Goal: Information Seeking & Learning: Check status

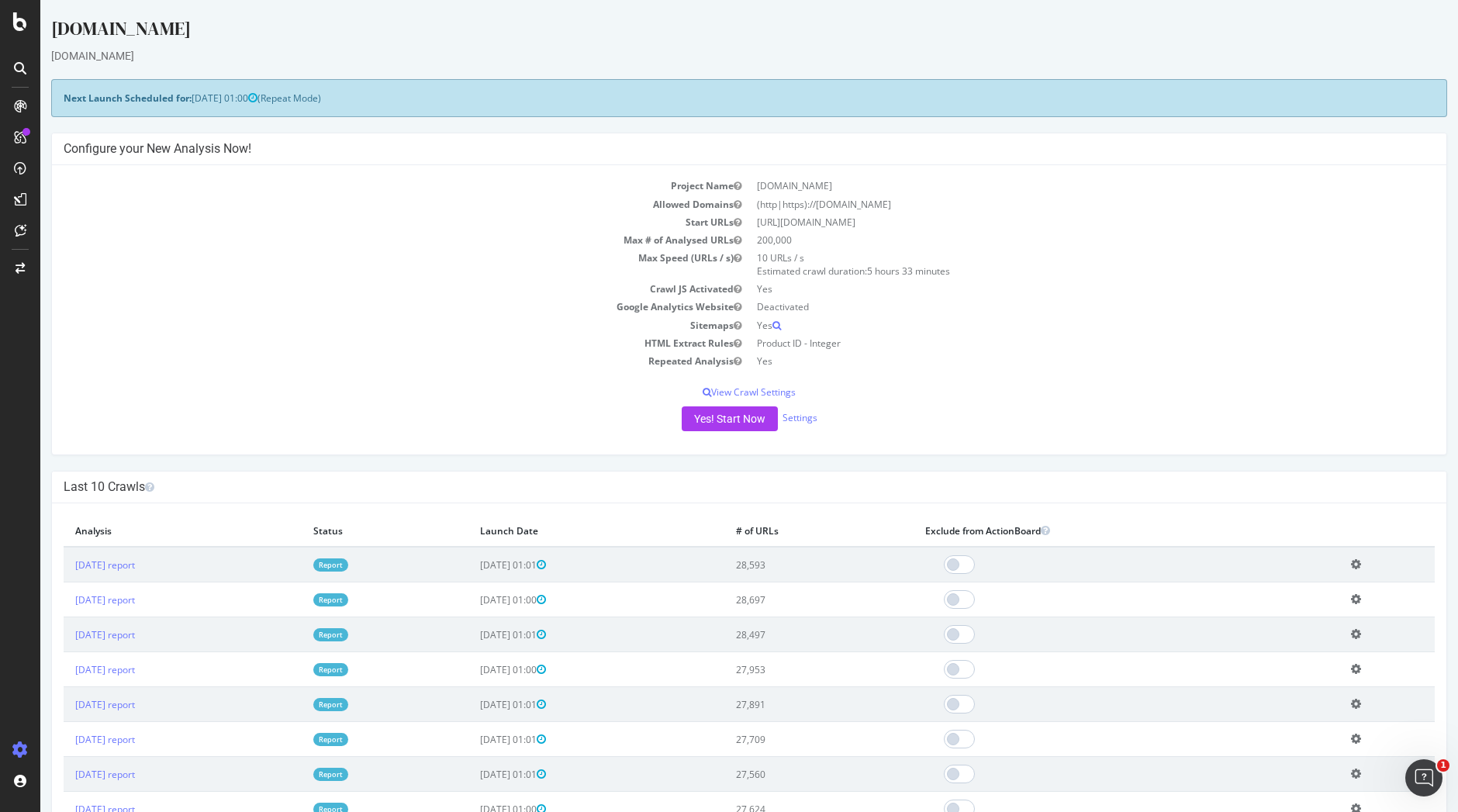
click at [348, 559] on link "Report" at bounding box center [331, 565] width 35 height 13
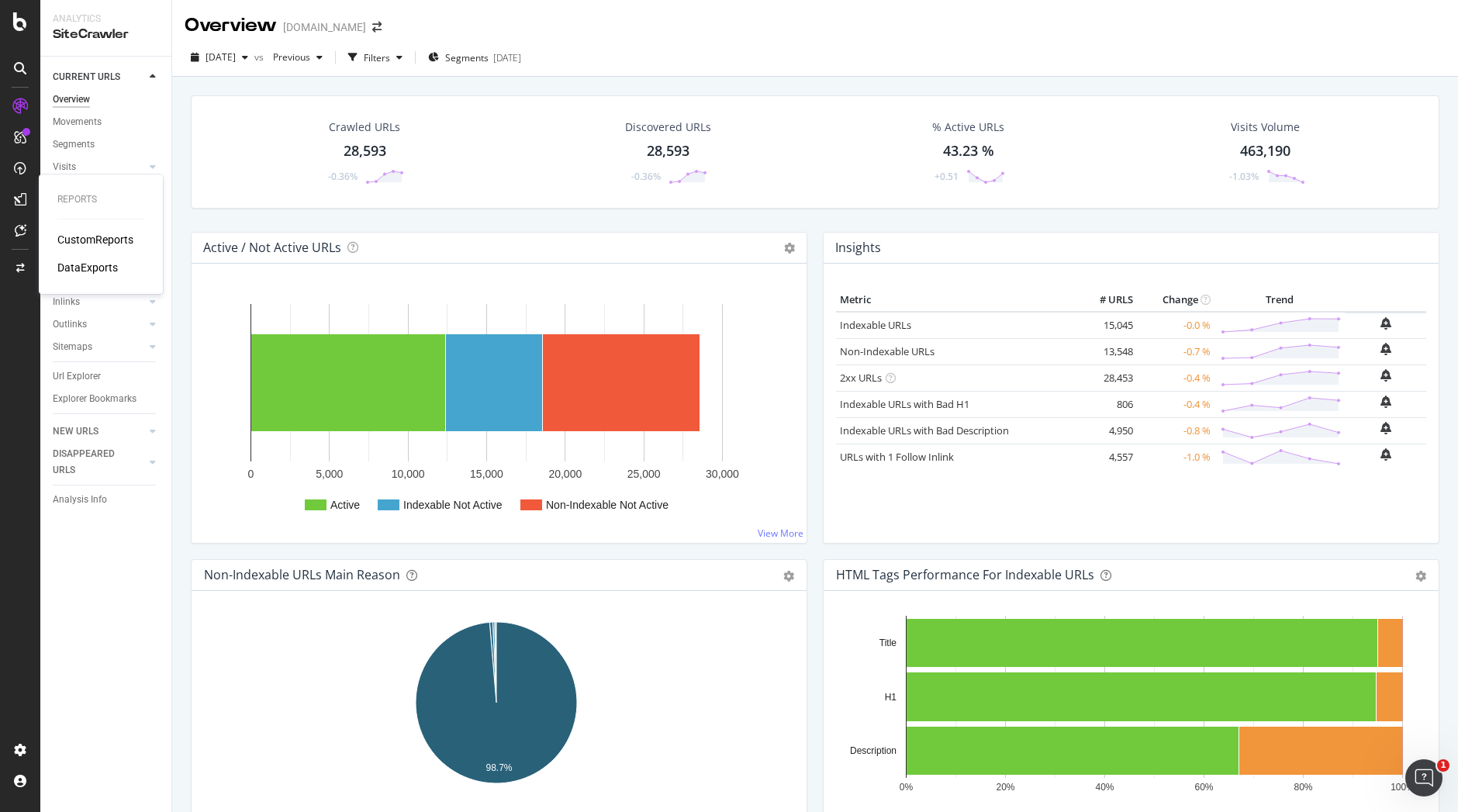
click at [98, 244] on div "CustomReports" at bounding box center [95, 239] width 76 height 16
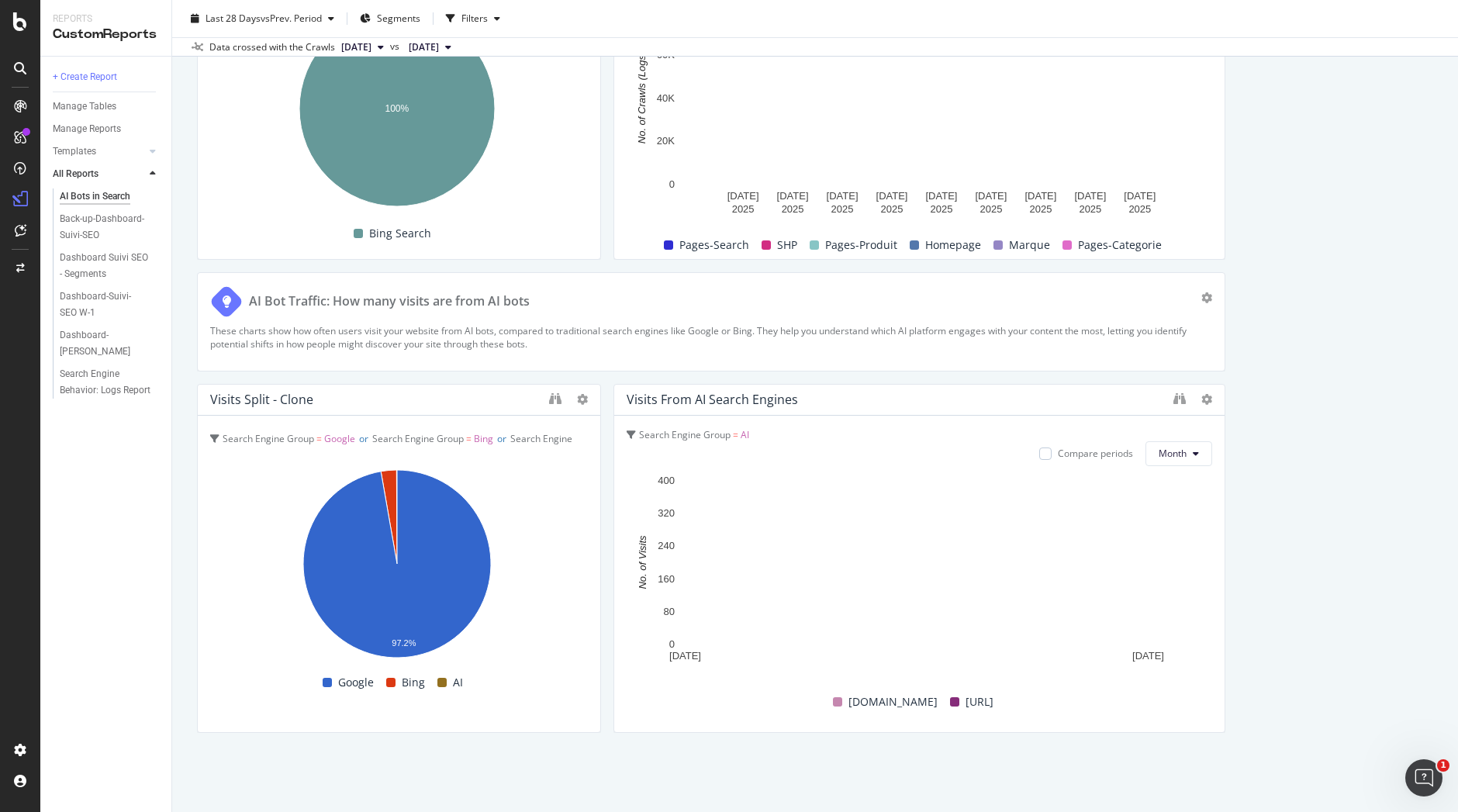
scroll to position [1055, 0]
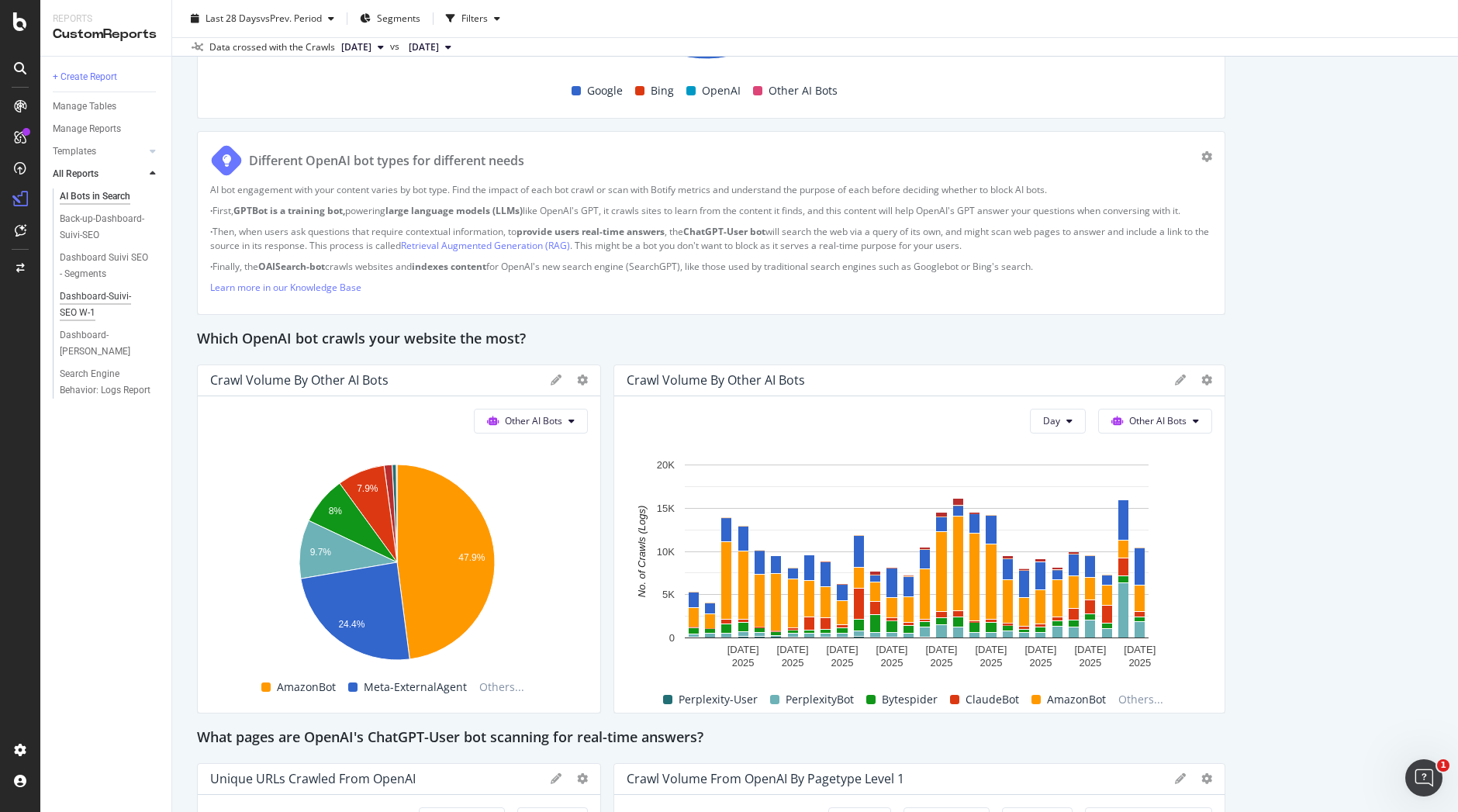
click at [138, 294] on div "Dashboard-Suivi-SEO W-1" at bounding box center [104, 304] width 88 height 32
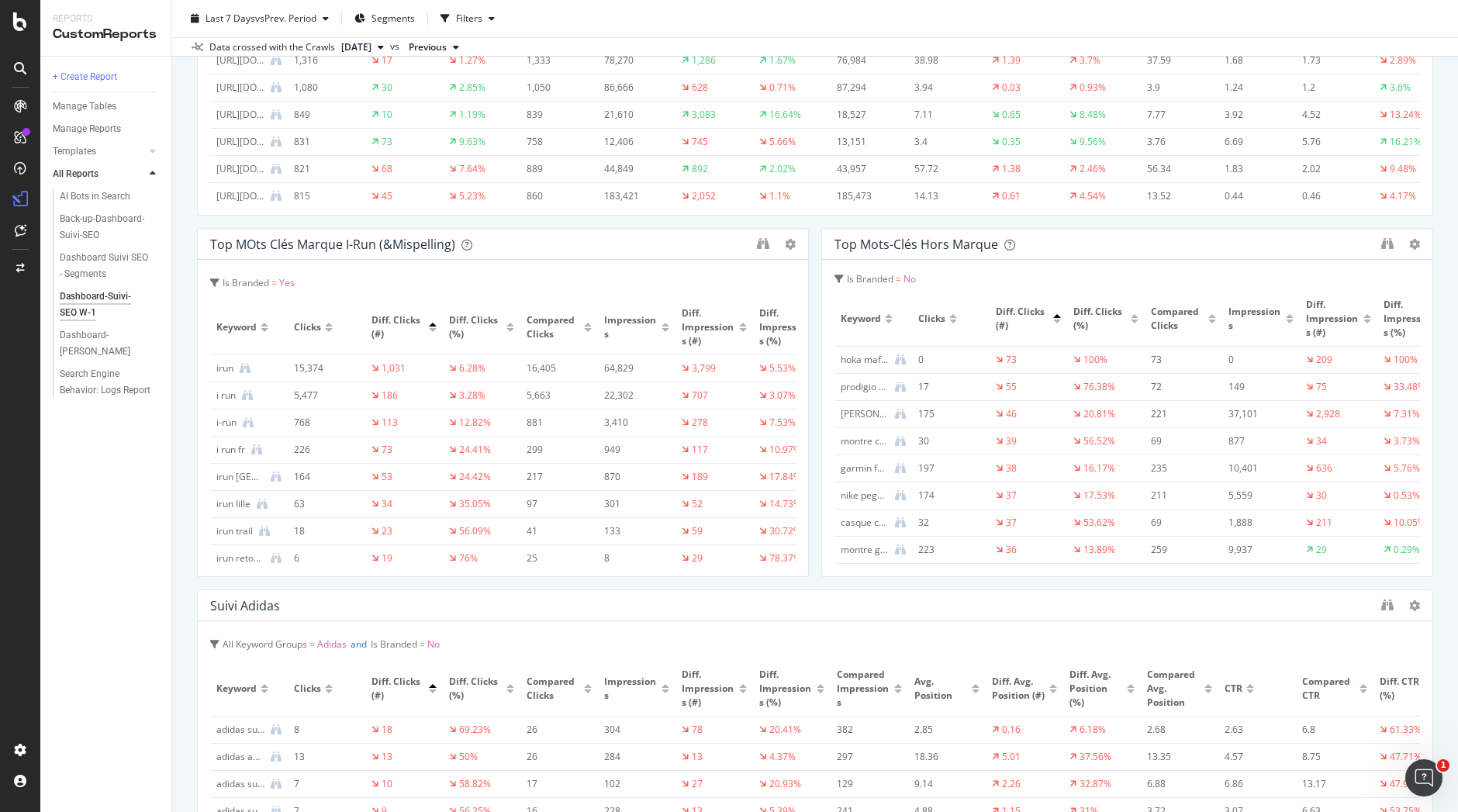
scroll to position [1500, 0]
